Goal: Transaction & Acquisition: Purchase product/service

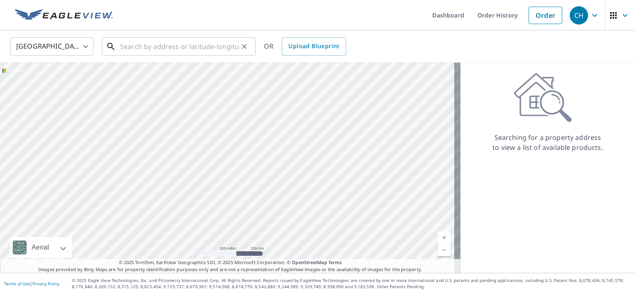
click at [140, 43] on input "text" at bounding box center [179, 46] width 118 height 23
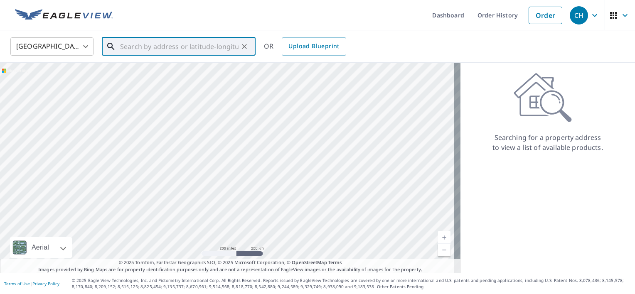
paste input "[STREET_ADDRESS]"
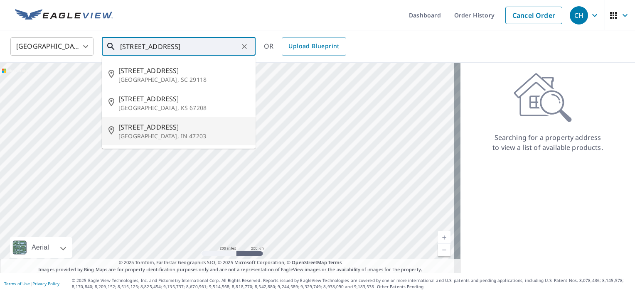
click at [167, 121] on li "[STREET_ADDRESS][PERSON_NAME]" at bounding box center [179, 131] width 154 height 28
type input "[STREET_ADDRESS][PERSON_NAME]"
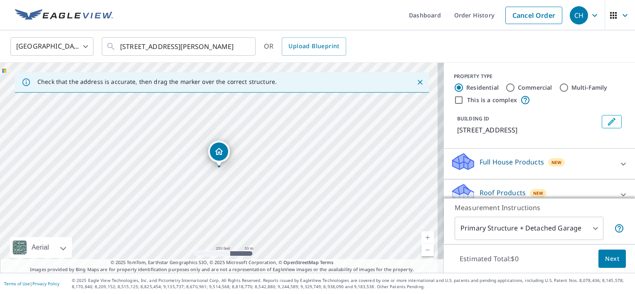
scroll to position [35, 0]
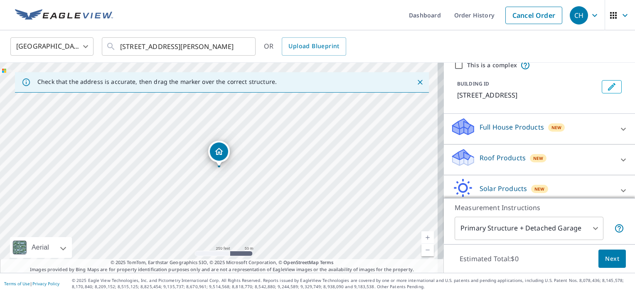
click at [559, 141] on div "Full House Products New" at bounding box center [531, 129] width 163 height 24
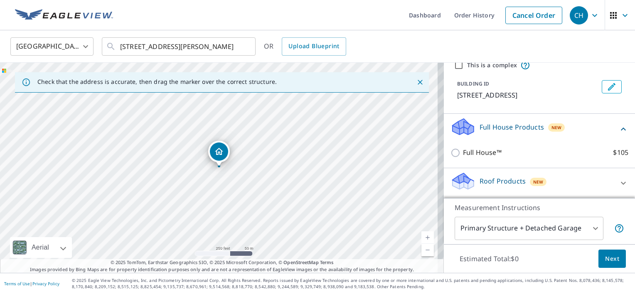
scroll to position [97, 0]
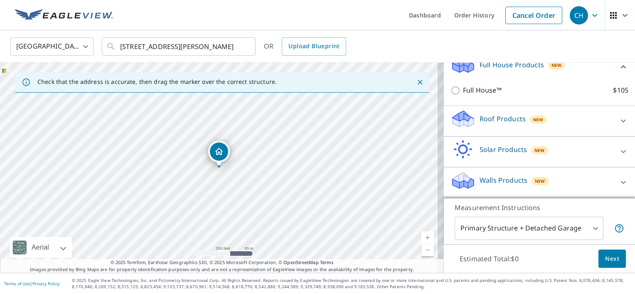
click at [559, 133] on div "Roof Products New" at bounding box center [531, 121] width 163 height 24
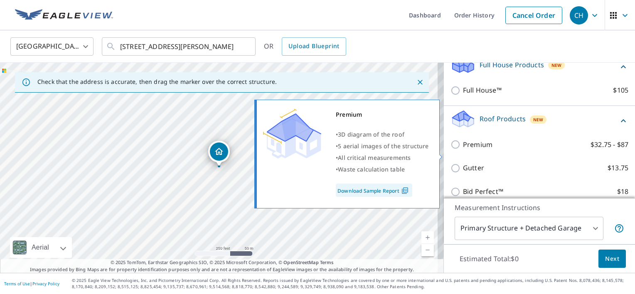
click at [500, 150] on label "Premium $32.75 - $87" at bounding box center [545, 145] width 165 height 10
click at [463, 150] on input "Premium $32.75 - $87" at bounding box center [456, 145] width 12 height 10
checkbox input "true"
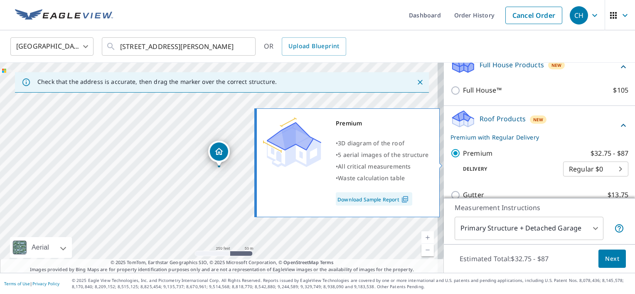
scroll to position [204, 0]
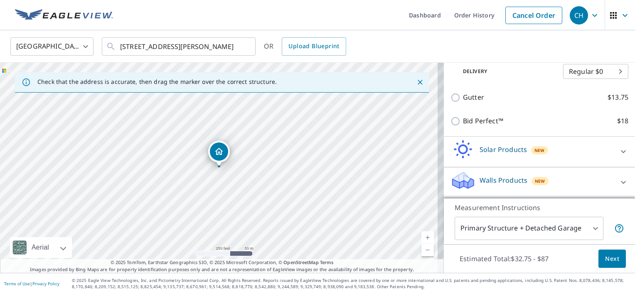
click at [499, 179] on p "Walls Products" at bounding box center [503, 180] width 48 height 10
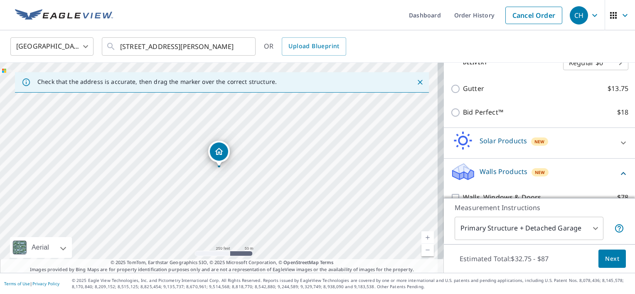
scroll to position [251, 0]
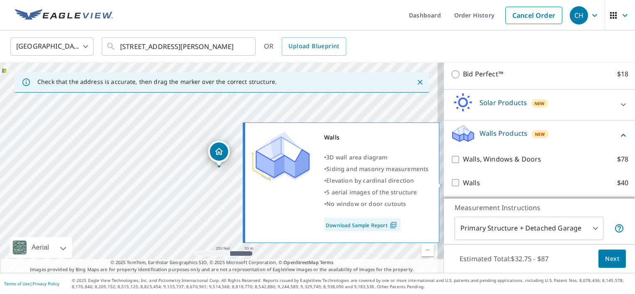
click at [463, 182] on p "Walls" at bounding box center [471, 183] width 17 height 10
click at [461, 182] on input "Walls $40" at bounding box center [456, 183] width 12 height 10
checkbox input "true"
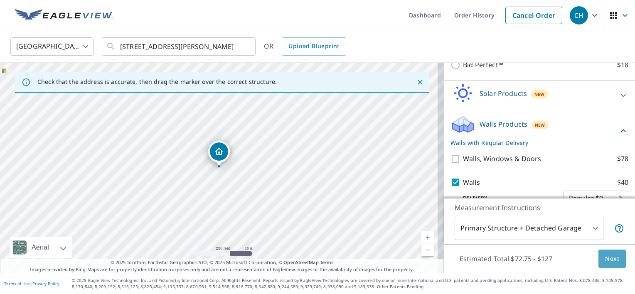
click at [610, 266] on button "Next" at bounding box center [611, 259] width 27 height 19
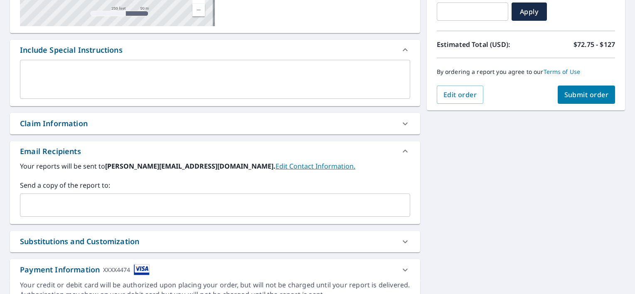
scroll to position [193, 0]
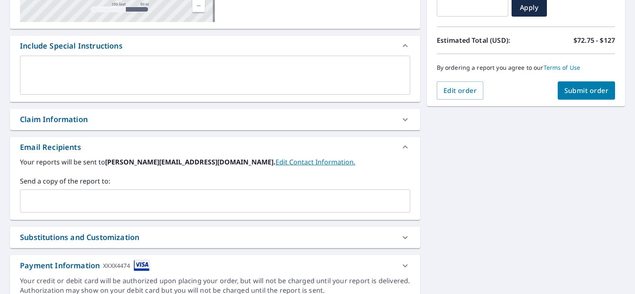
click at [256, 204] on input "text" at bounding box center [209, 201] width 370 height 16
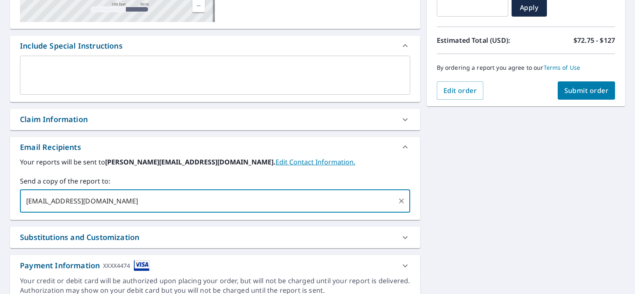
type input "[EMAIL_ADDRESS][DOMAIN_NAME]"
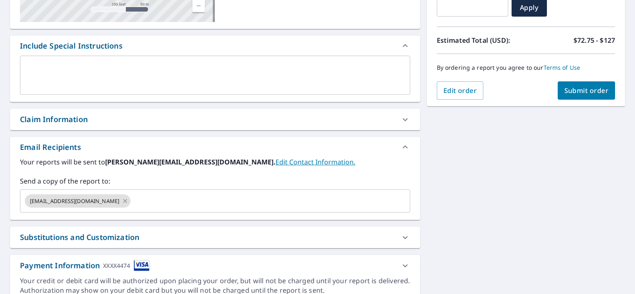
click at [502, 174] on div "[STREET_ADDRESS][PERSON_NAME] A standard road map Aerial A detailed look from a…" at bounding box center [317, 96] width 635 height 425
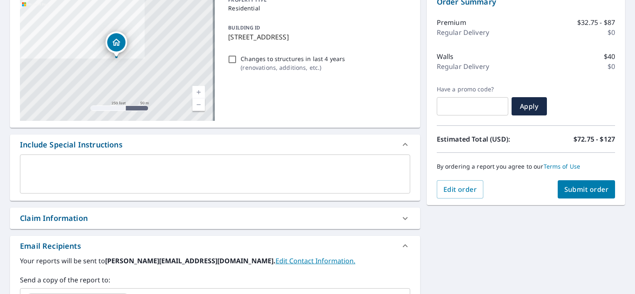
scroll to position [93, 0]
click at [584, 189] on span "Submit order" at bounding box center [586, 189] width 44 height 9
